Goal: Task Accomplishment & Management: Manage account settings

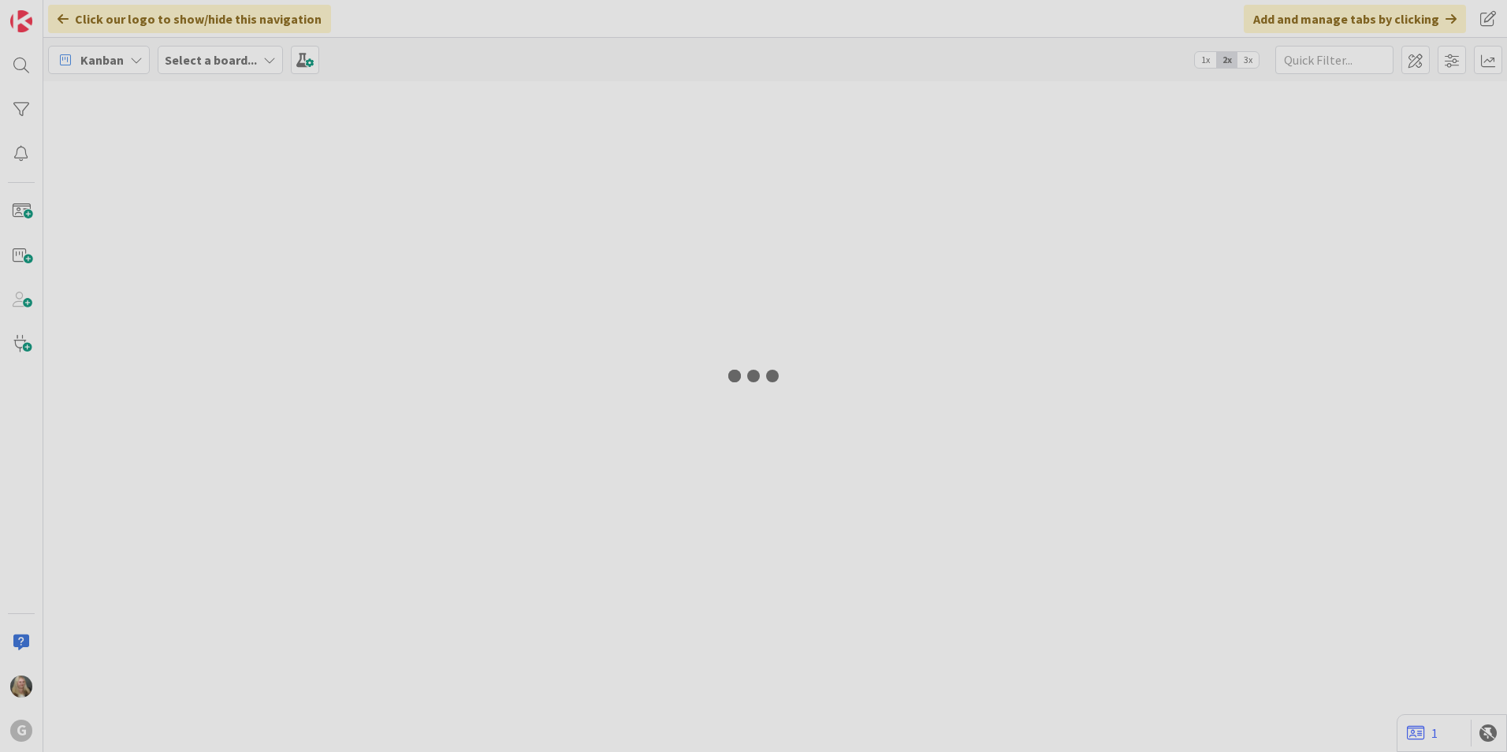
type input "[PERSON_NAME]"
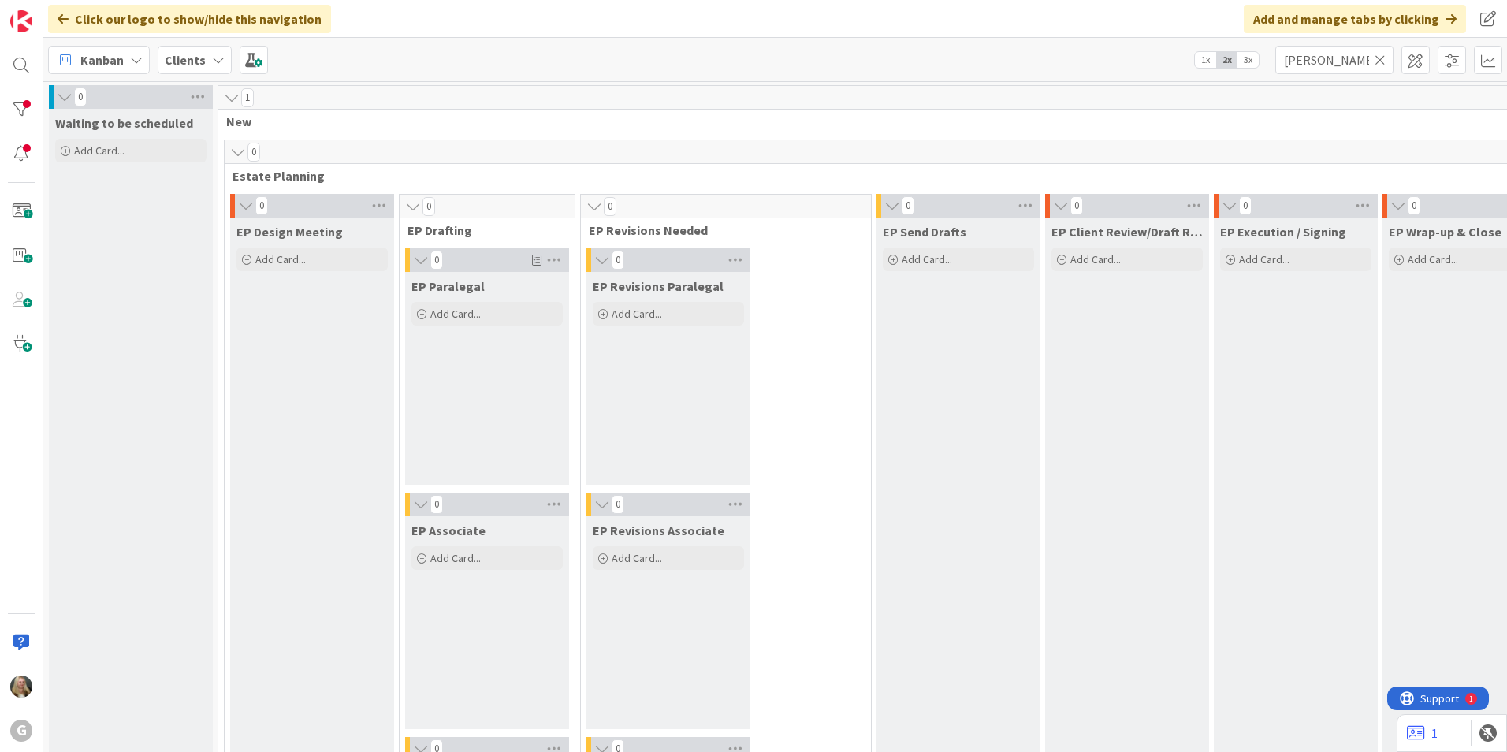
click at [221, 61] on icon at bounding box center [218, 60] width 13 height 13
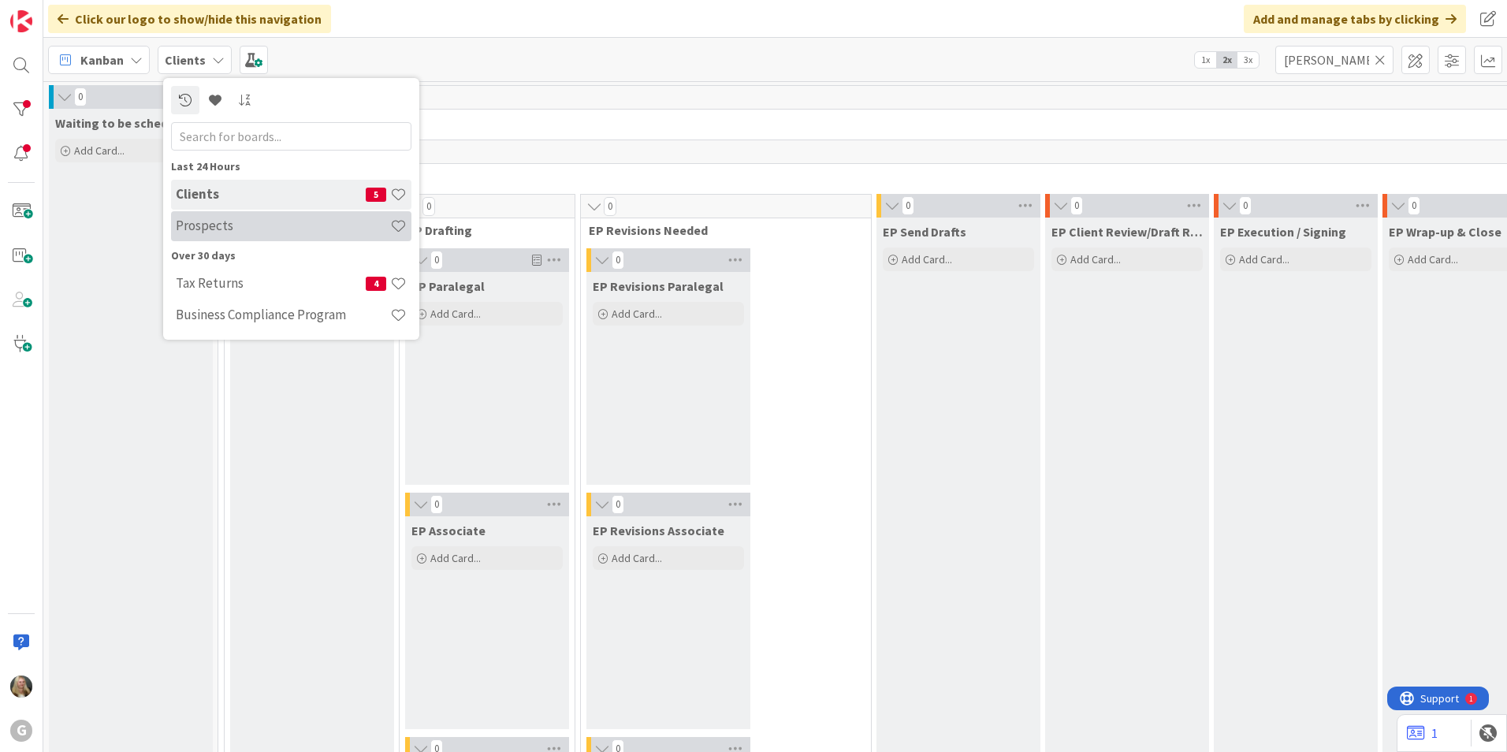
click at [205, 233] on h4 "Prospects" at bounding box center [283, 226] width 214 height 16
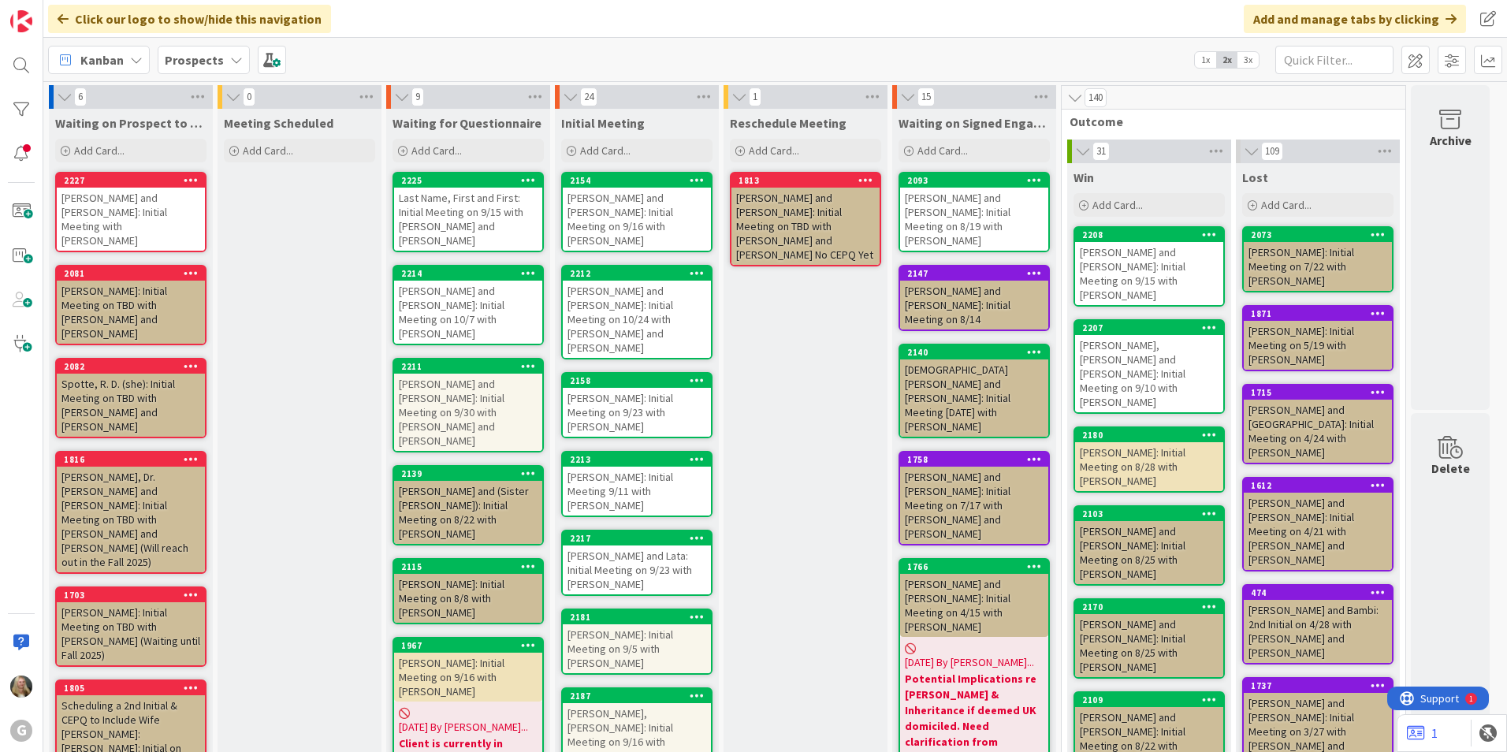
click at [146, 223] on div "[PERSON_NAME] and [PERSON_NAME]: Initial Meeting with [PERSON_NAME]" at bounding box center [131, 219] width 148 height 63
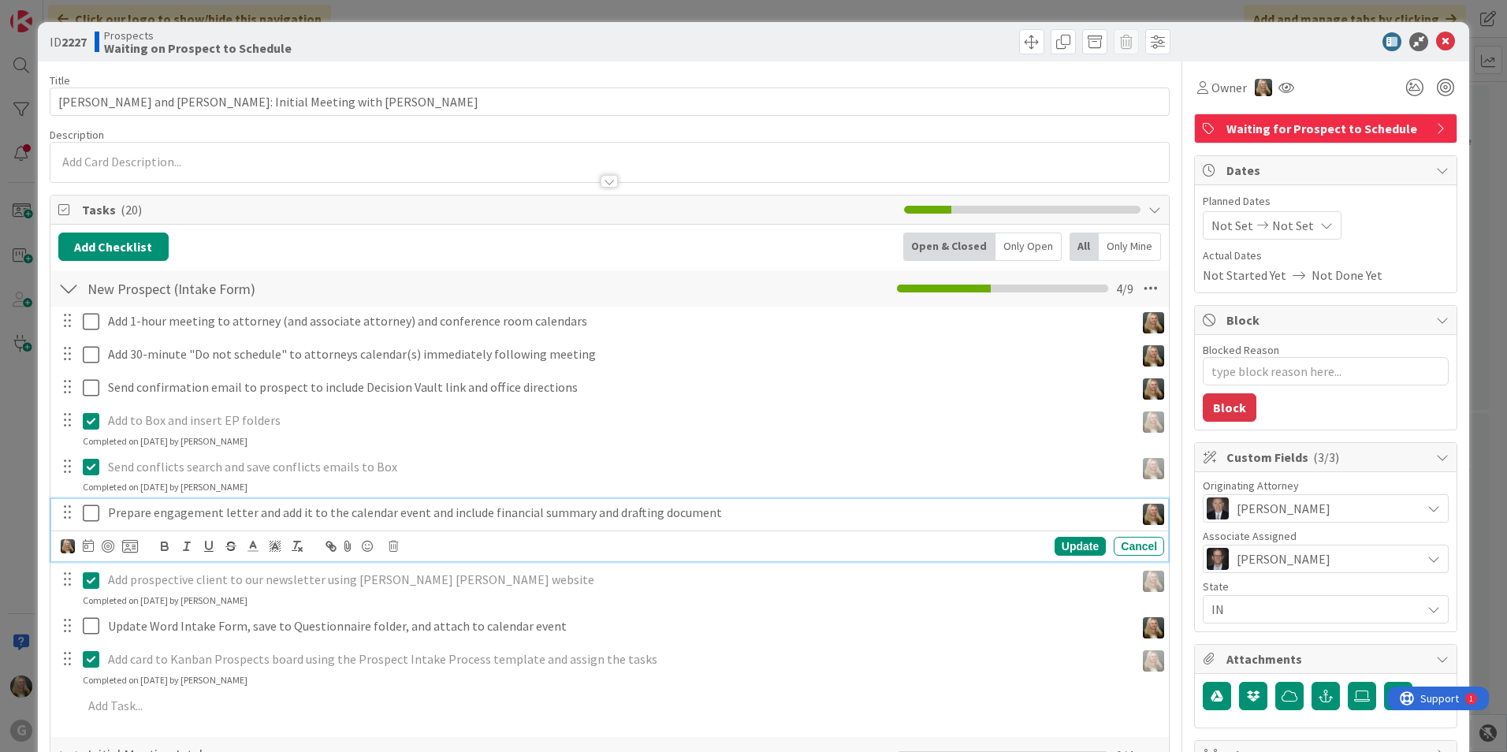
click at [97, 514] on icon at bounding box center [91, 513] width 17 height 19
type textarea "x"
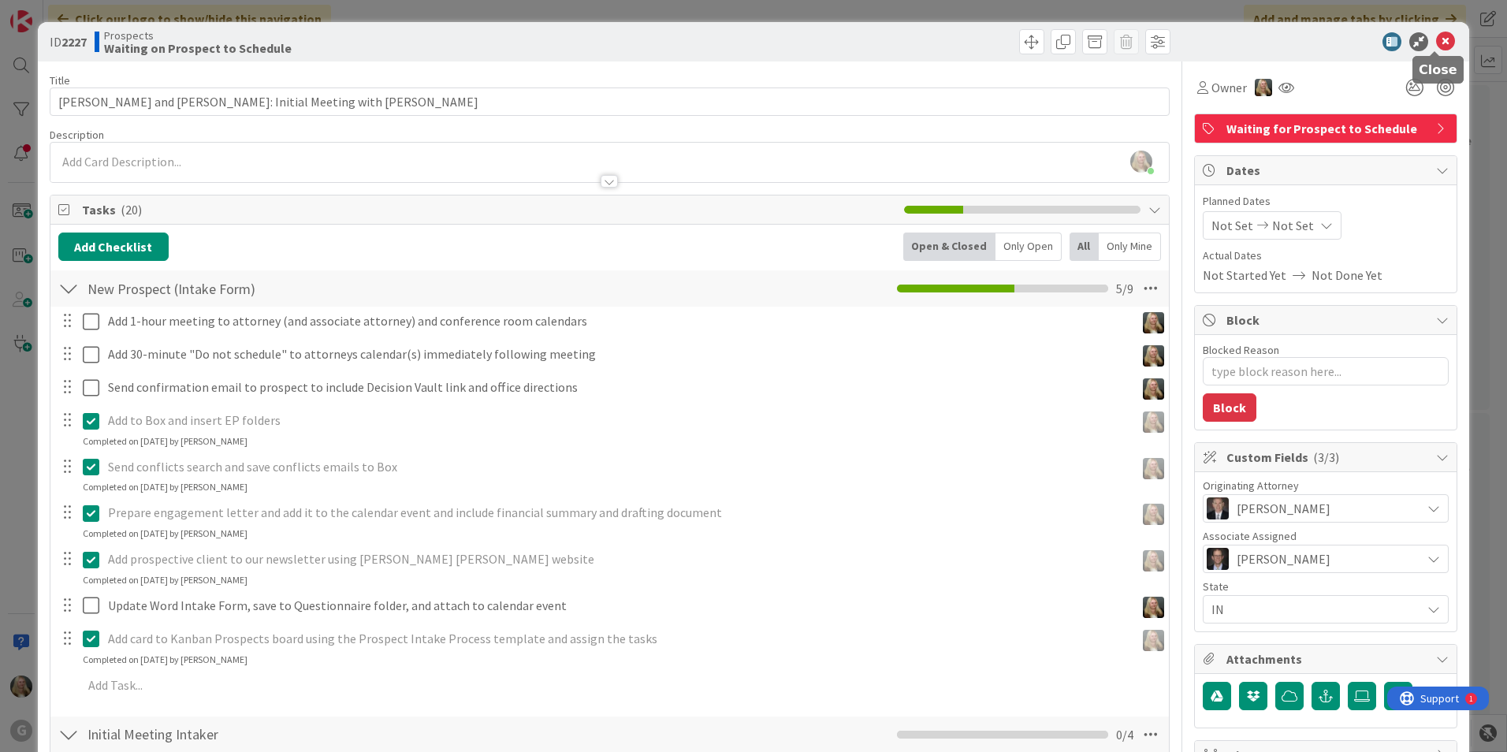
click at [1439, 40] on icon at bounding box center [1445, 41] width 19 height 19
